Goal: Task Accomplishment & Management: Manage account settings

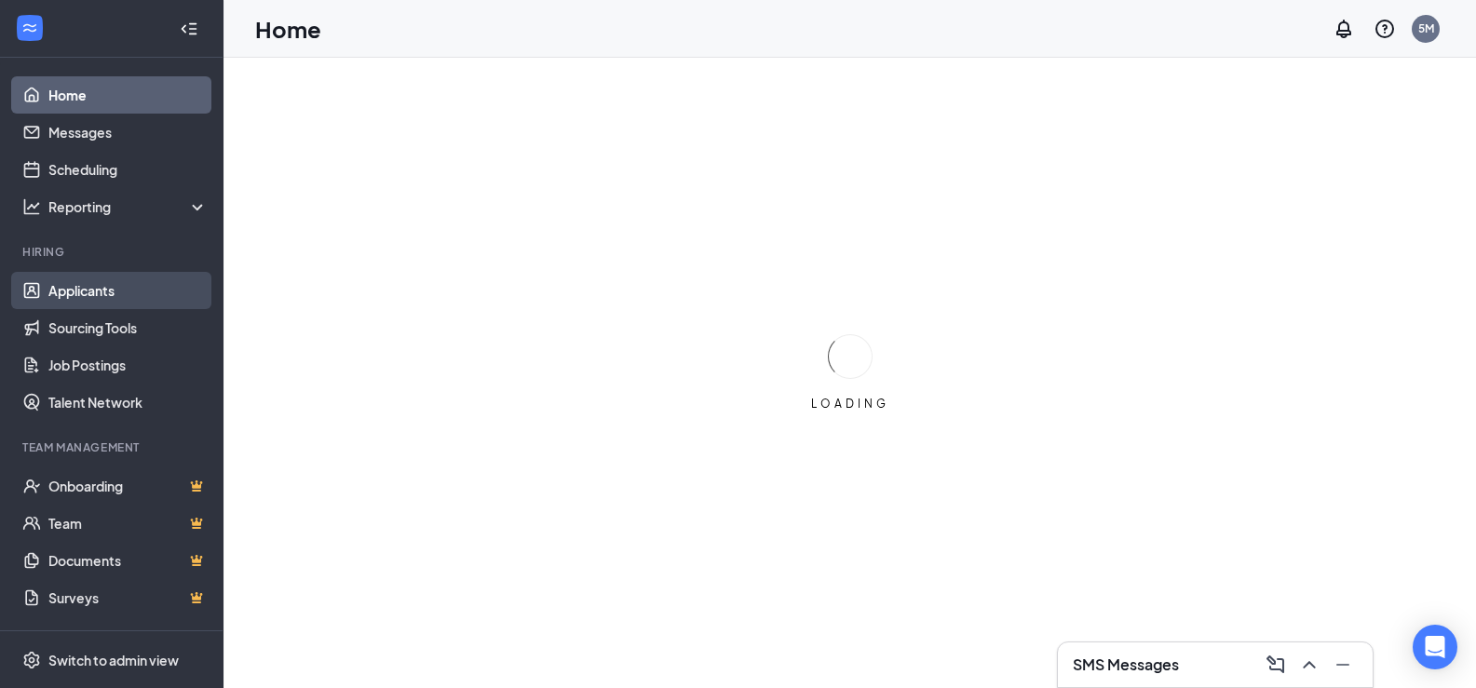
click at [119, 285] on link "Applicants" at bounding box center [127, 290] width 159 height 37
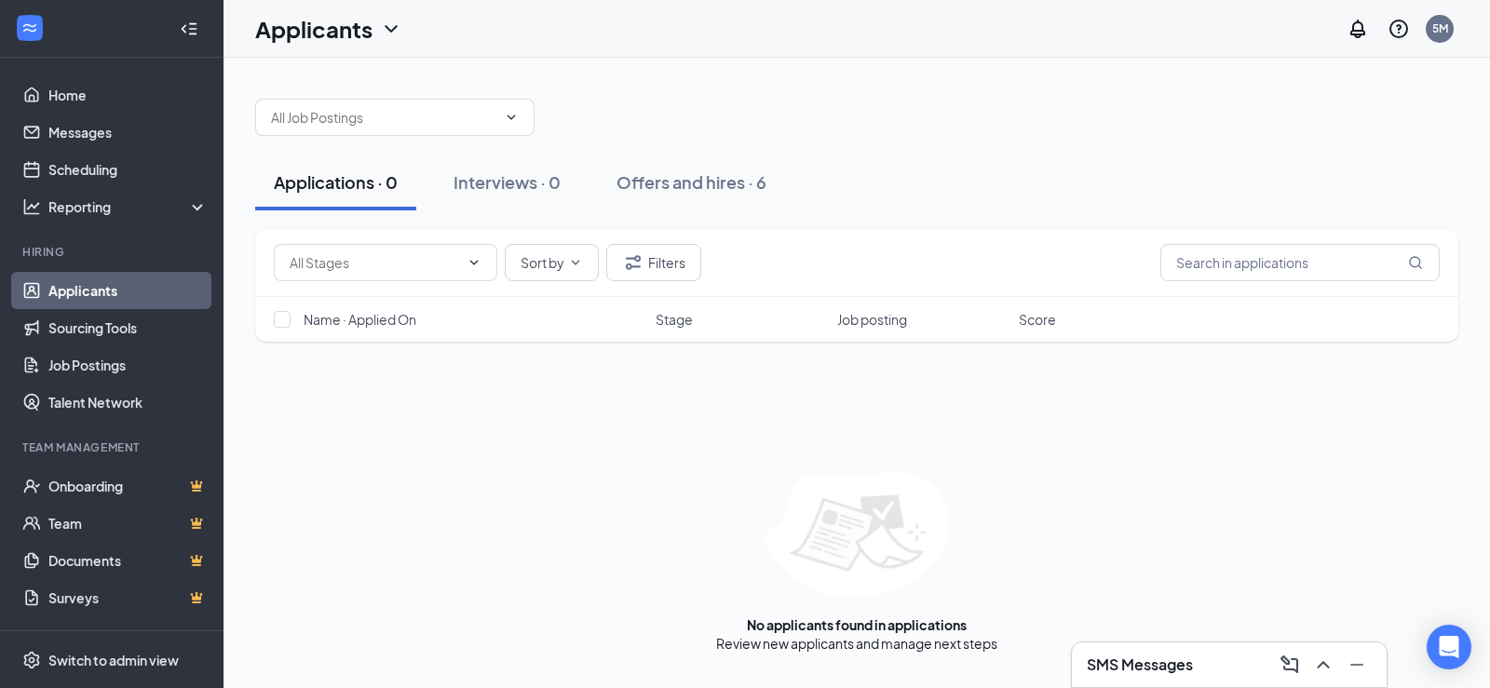
click at [639, 183] on div "Offers and hires · 6" at bounding box center [691, 181] width 150 height 23
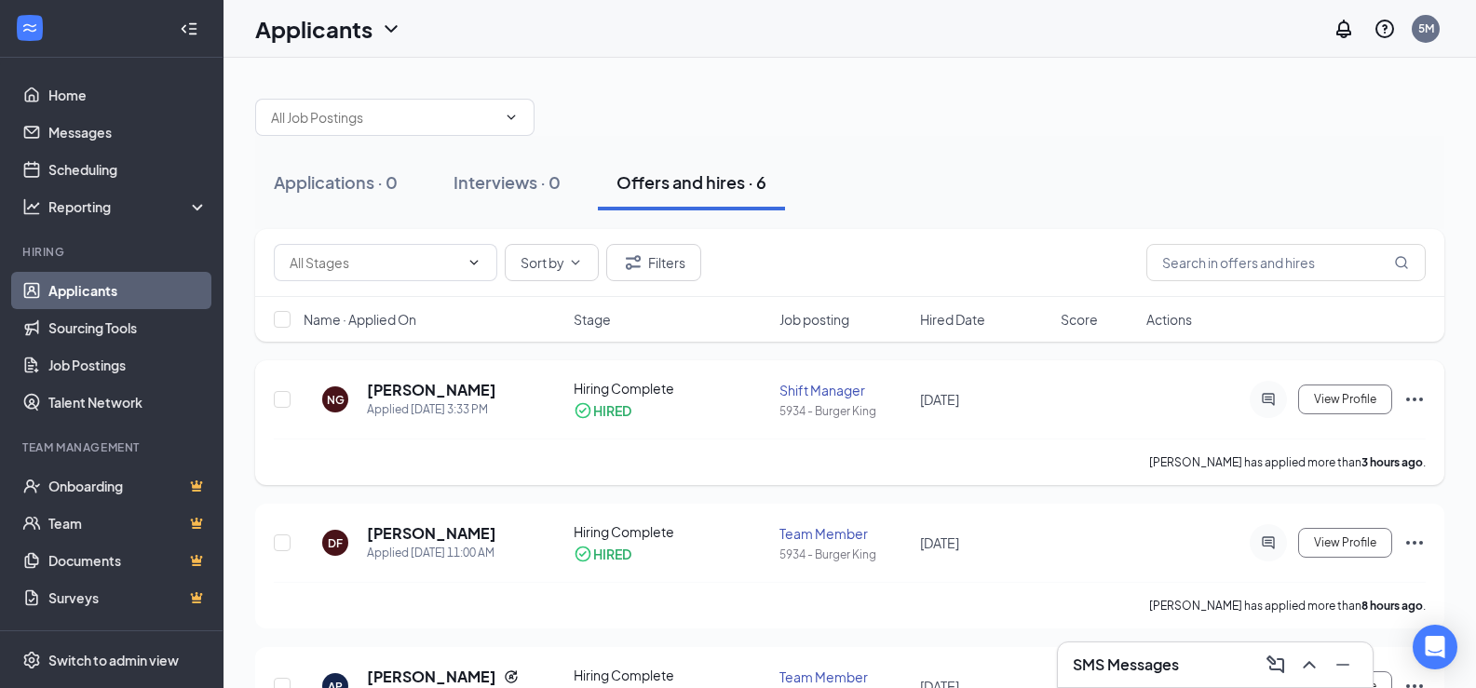
click at [1418, 400] on icon "Ellipses" at bounding box center [1414, 399] width 22 height 22
